Goal: Transaction & Acquisition: Download file/media

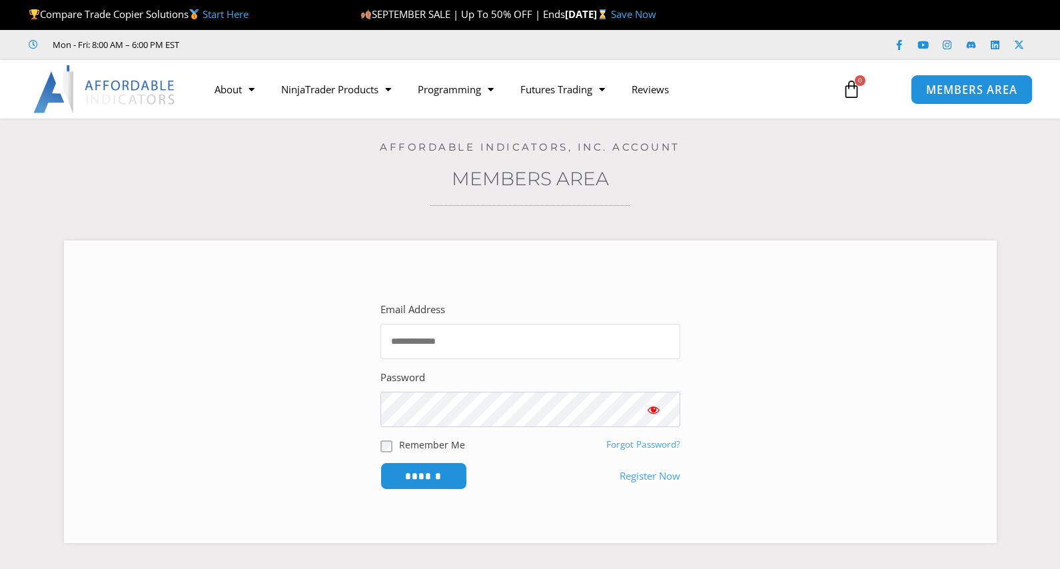
type input "**********"
click at [996, 87] on span "MEMBERS AREA" at bounding box center [971, 89] width 91 height 11
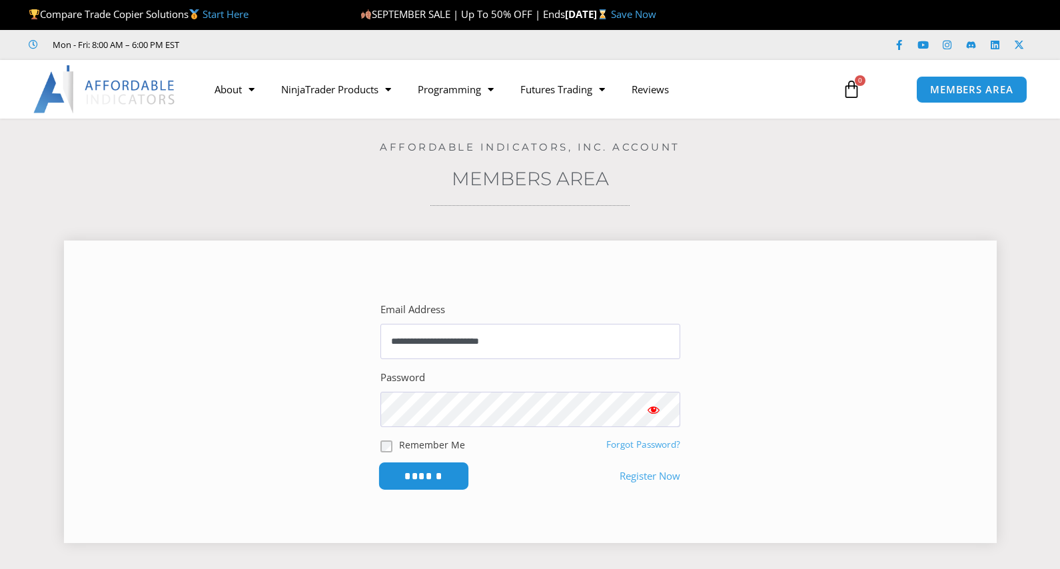
click at [435, 481] on input "******" at bounding box center [423, 476] width 91 height 29
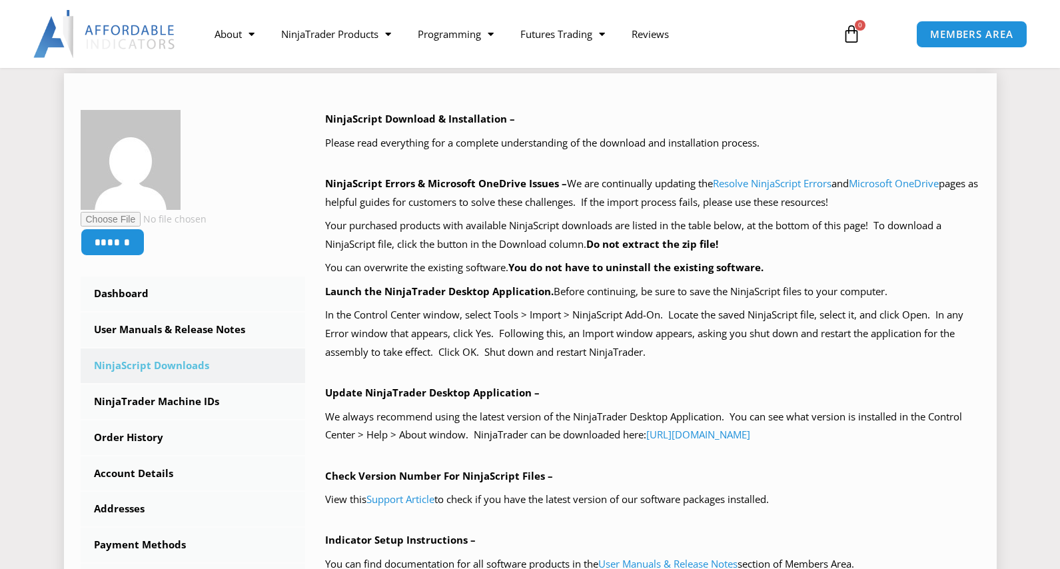
scroll to position [267, 0]
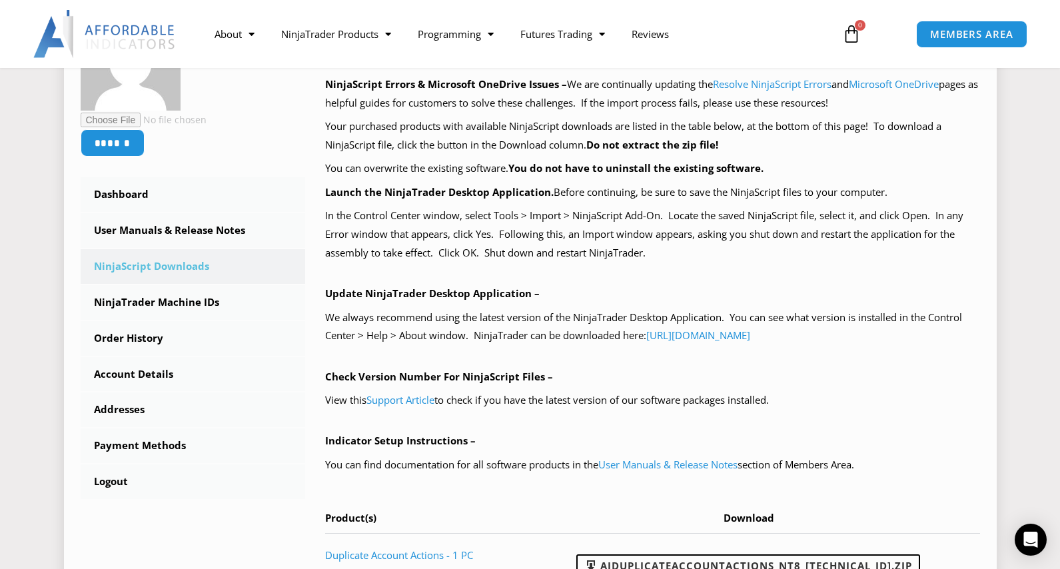
click at [197, 265] on link "NinjaScript Downloads" at bounding box center [193, 266] width 225 height 35
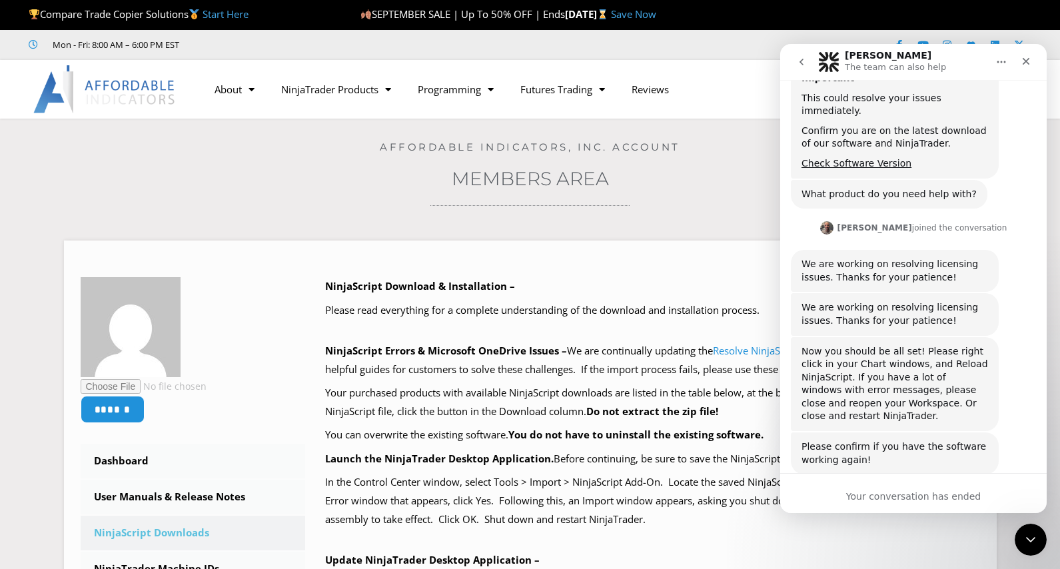
scroll to position [259, 0]
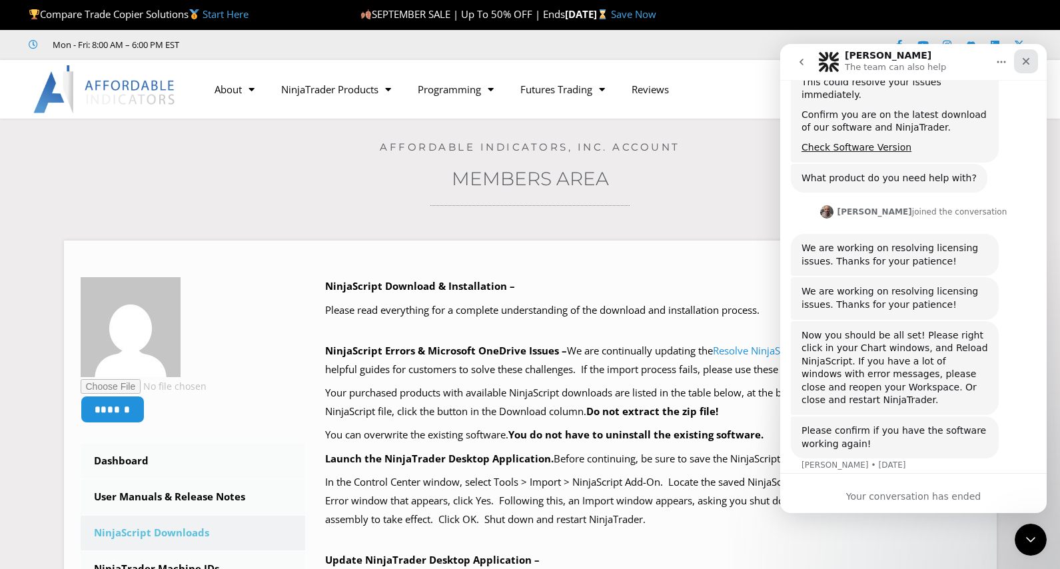
click at [1025, 57] on icon "Close" at bounding box center [1026, 61] width 11 height 11
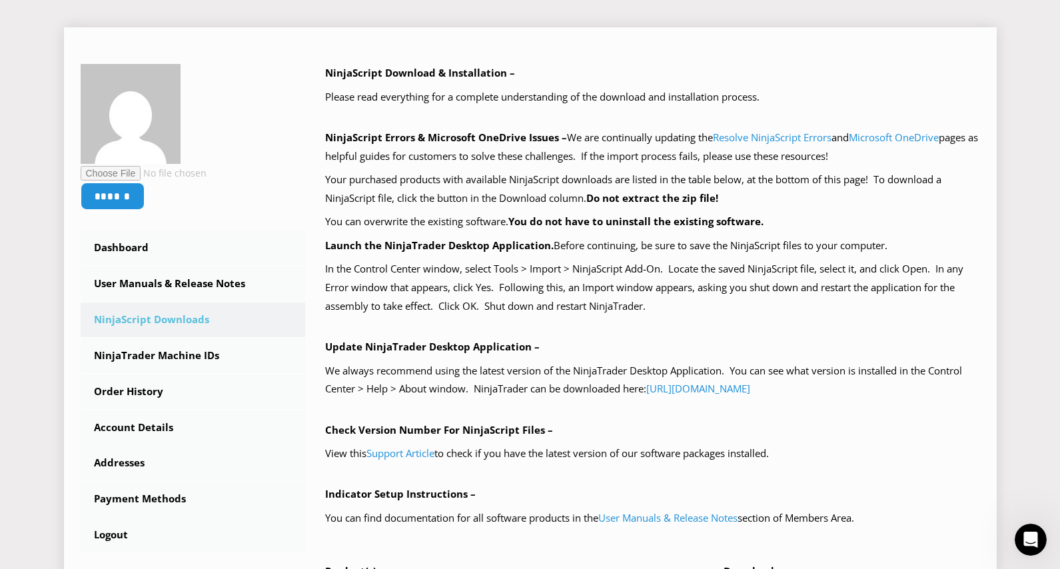
scroll to position [267, 0]
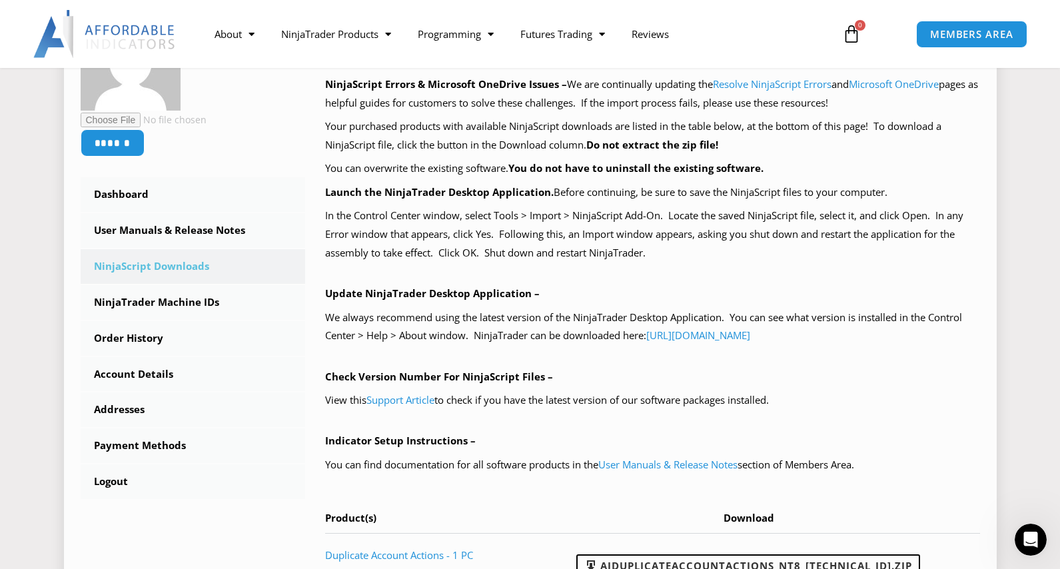
click at [165, 267] on link "NinjaScript Downloads" at bounding box center [193, 266] width 225 height 35
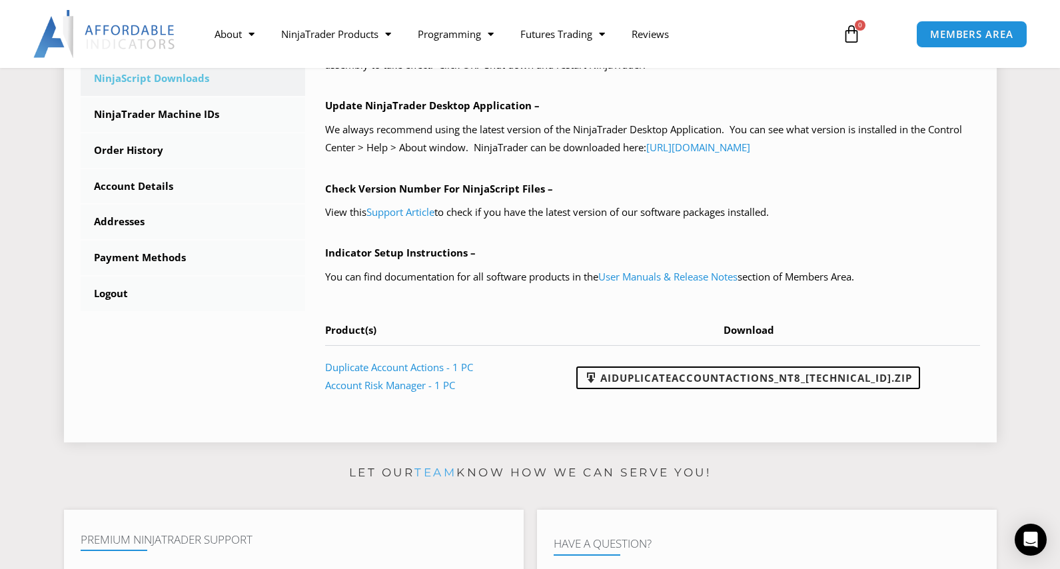
scroll to position [466, 0]
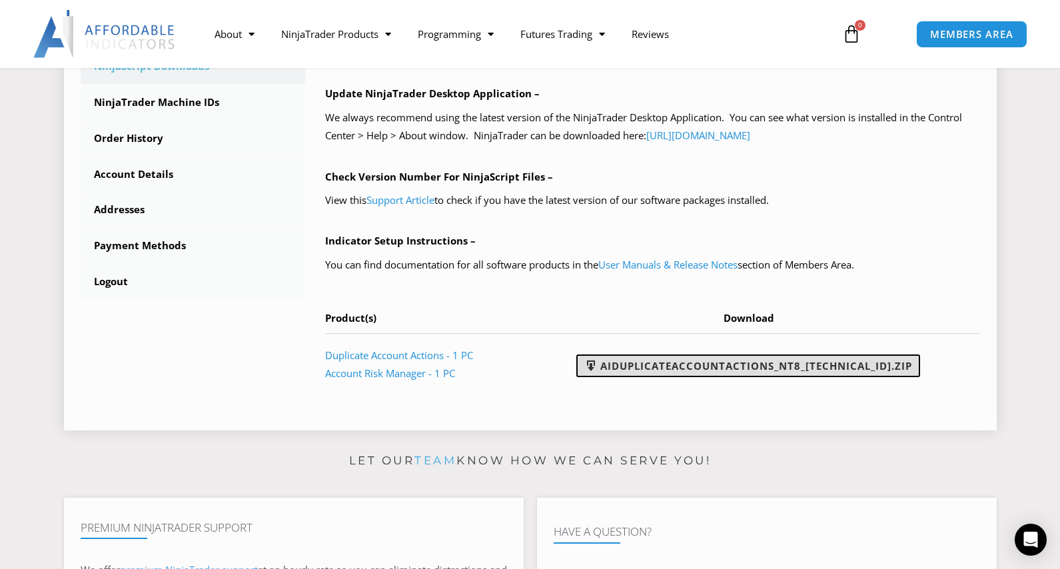
click at [815, 361] on link "AIDuplicateAccountActions_NT8_25.9.18.2.zip" at bounding box center [748, 366] width 344 height 23
